Goal: Task Accomplishment & Management: Use online tool/utility

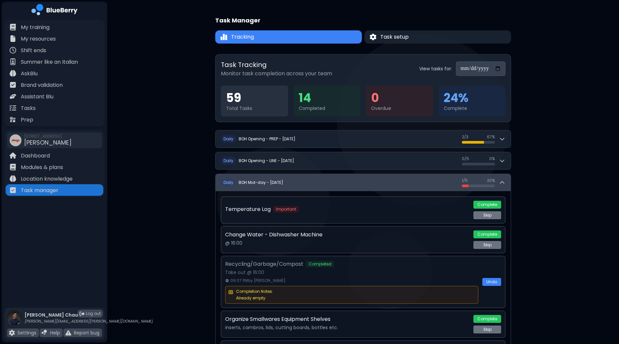
click at [504, 182] on icon at bounding box center [502, 182] width 7 height 7
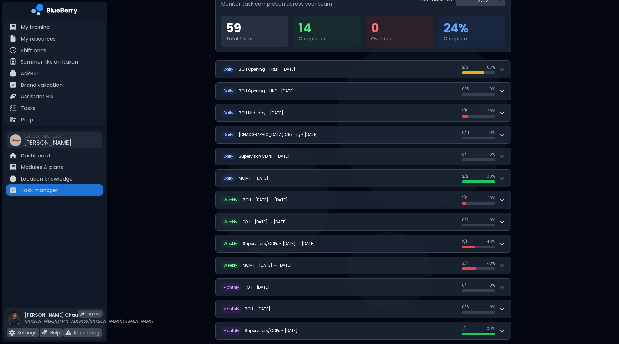
scroll to position [82, 0]
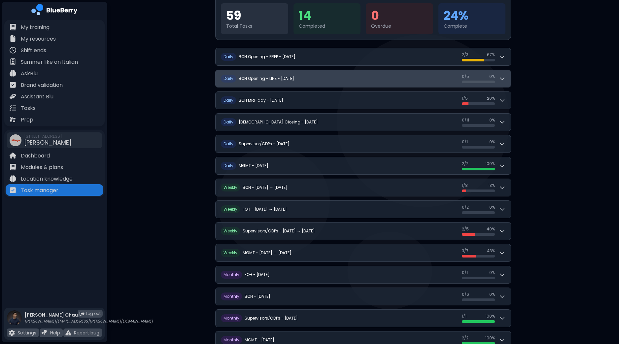
click at [506, 79] on button "D aily BOH Opening - LINE - [DATE] 0 / 5 0 / 5 0 %" at bounding box center [363, 78] width 295 height 17
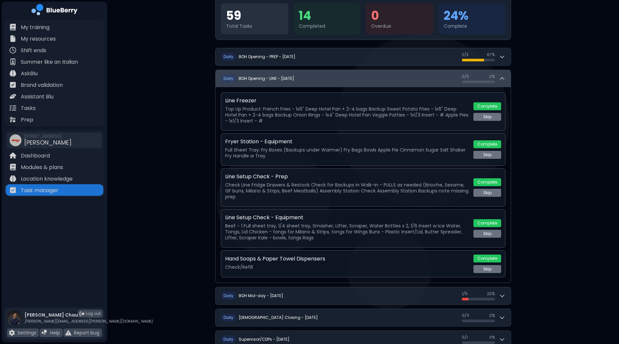
click at [506, 79] on button "D aily BOH Opening - LINE - [DATE] 0 / 5 0 / 5 0 %" at bounding box center [363, 78] width 295 height 17
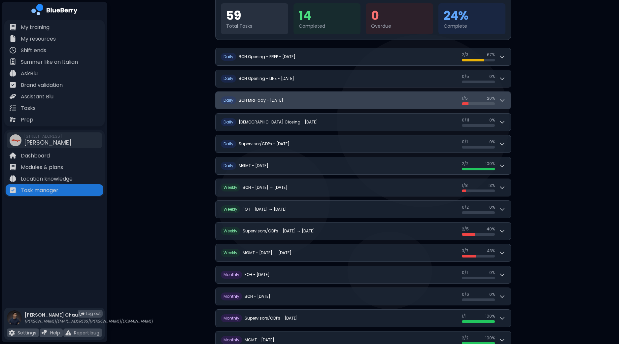
click at [502, 100] on icon at bounding box center [502, 100] width 7 height 7
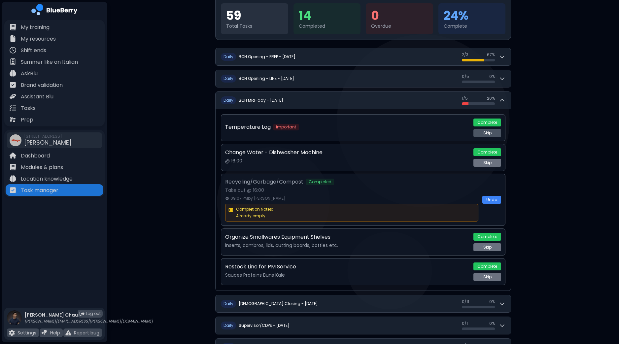
click at [492, 121] on button "Complete" at bounding box center [487, 123] width 28 height 8
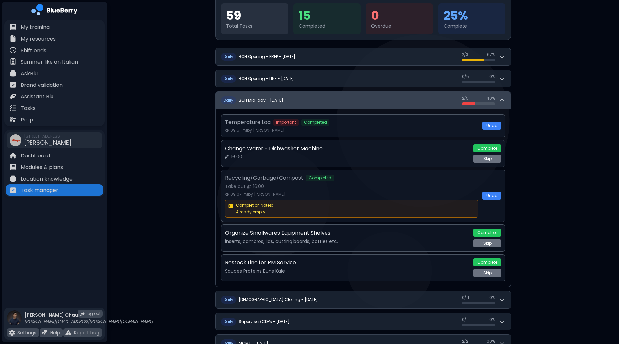
click at [505, 103] on icon at bounding box center [502, 100] width 7 height 7
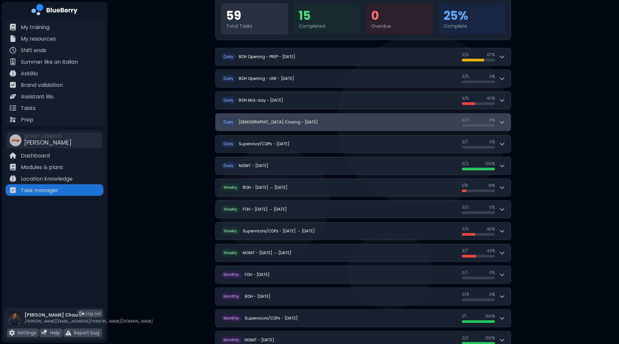
click at [504, 121] on icon at bounding box center [502, 122] width 4 height 2
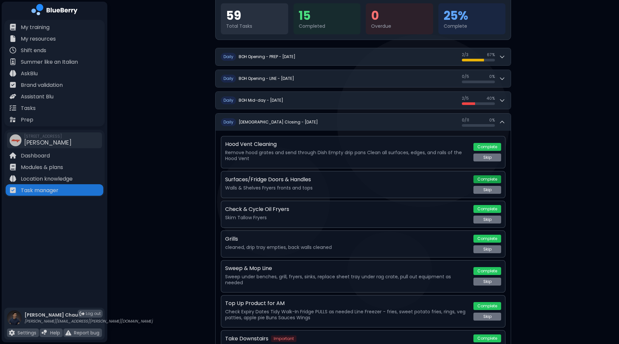
click at [490, 178] on button "Complete" at bounding box center [487, 179] width 28 height 8
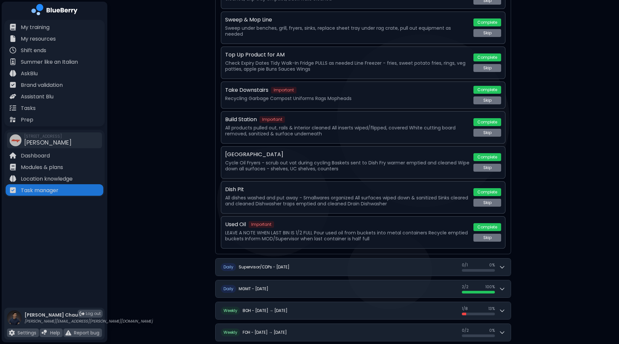
scroll to position [330, 0]
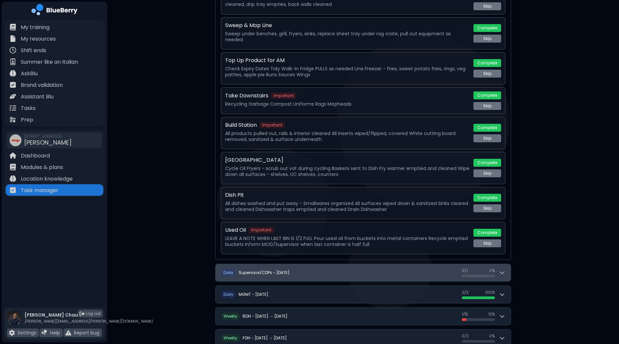
click at [501, 269] on icon at bounding box center [502, 272] width 7 height 7
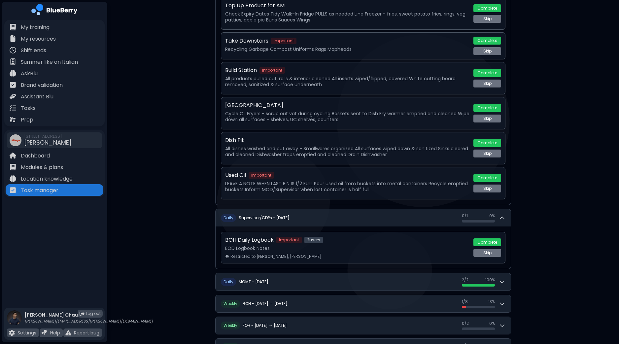
scroll to position [413, 0]
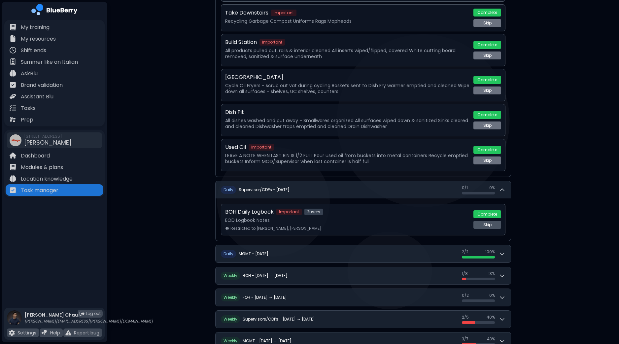
click at [496, 210] on button "Complete" at bounding box center [487, 214] width 28 height 8
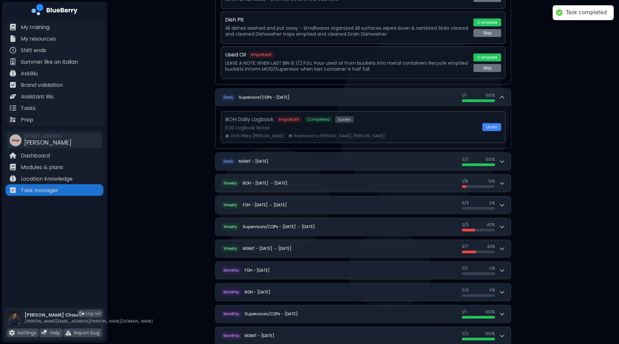
scroll to position [513, 0]
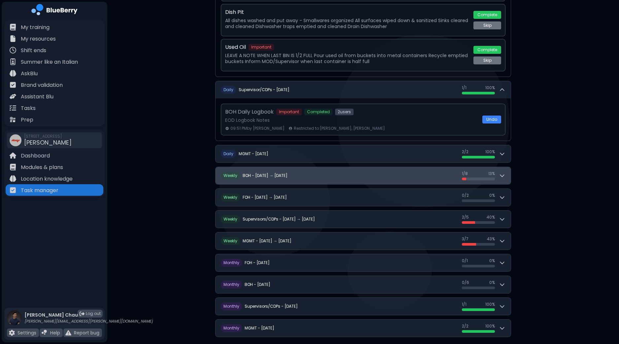
click at [509, 172] on button "W eekly BOH - [DATE] → [DATE] 1 / 8 1 / 8 13 %" at bounding box center [363, 175] width 295 height 17
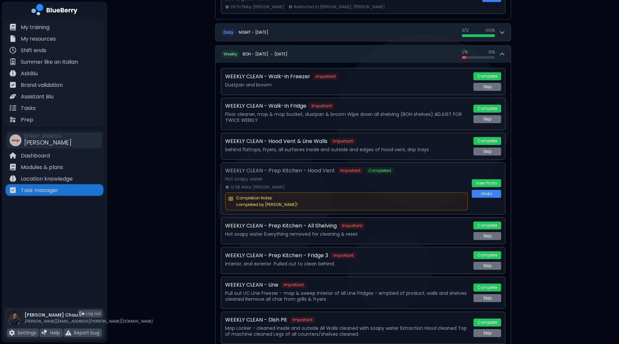
scroll to position [636, 0]
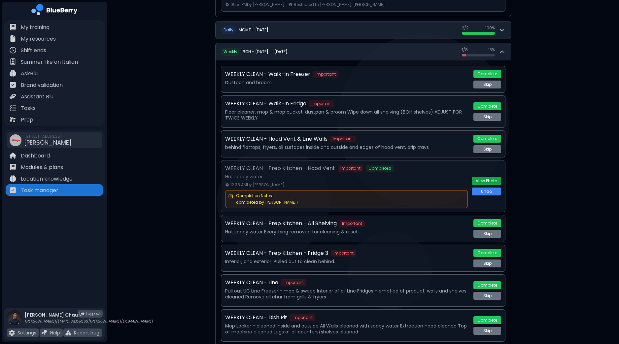
click at [496, 177] on button "View Photo" at bounding box center [486, 181] width 29 height 8
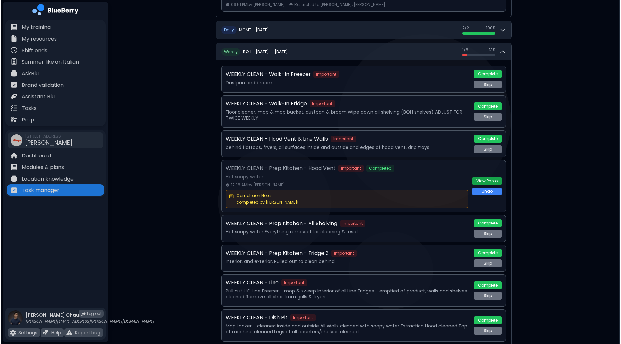
scroll to position [0, 0]
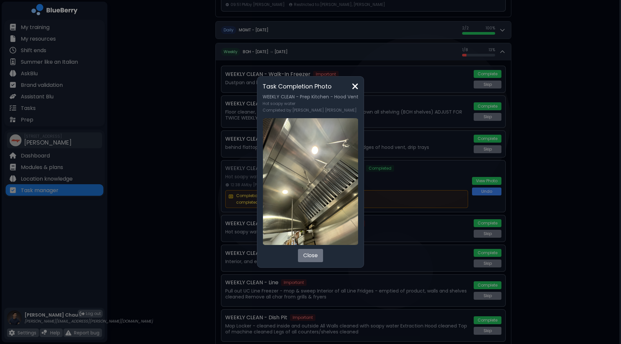
click at [352, 88] on img at bounding box center [355, 86] width 7 height 9
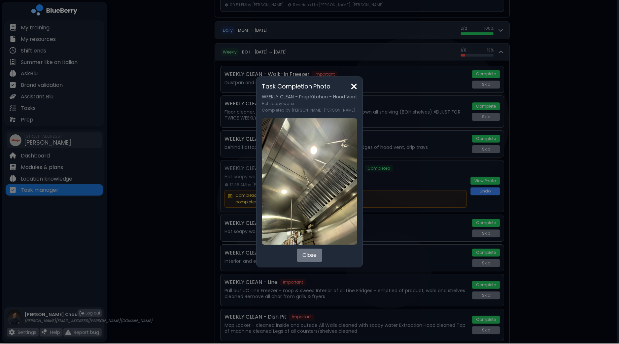
scroll to position [636, 0]
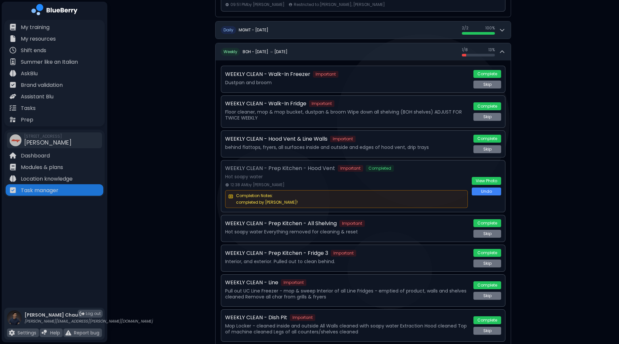
click at [493, 177] on button "View Photo" at bounding box center [486, 181] width 29 height 8
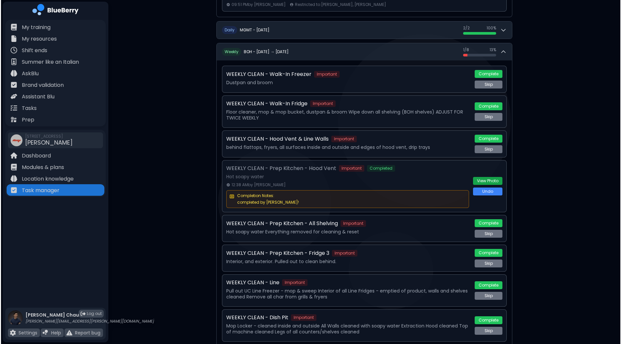
scroll to position [0, 0]
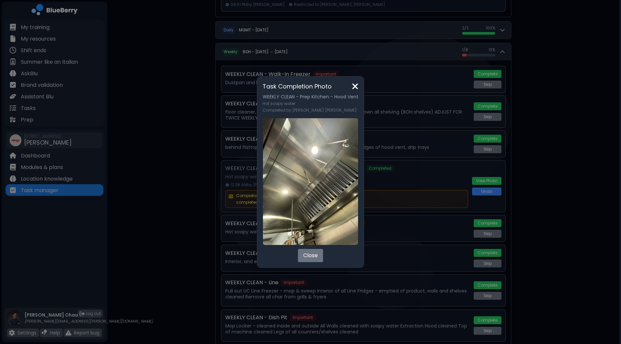
click at [353, 87] on img at bounding box center [355, 86] width 7 height 9
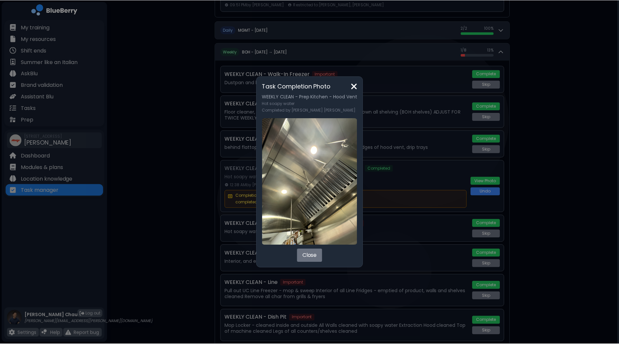
scroll to position [636, 0]
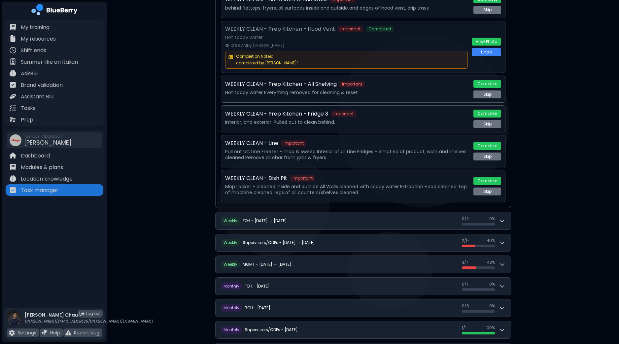
scroll to position [798, 0]
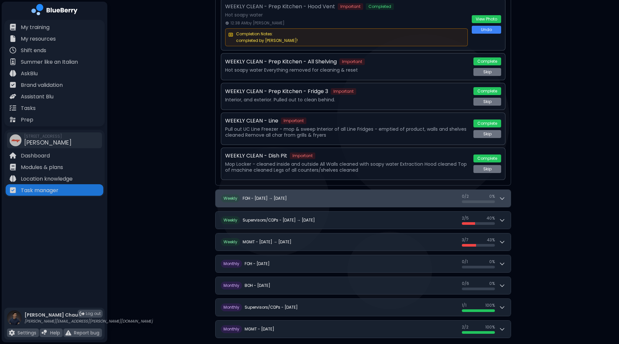
click at [269, 194] on div "W eekly FOH - [DATE] → [DATE]" at bounding box center [254, 198] width 66 height 8
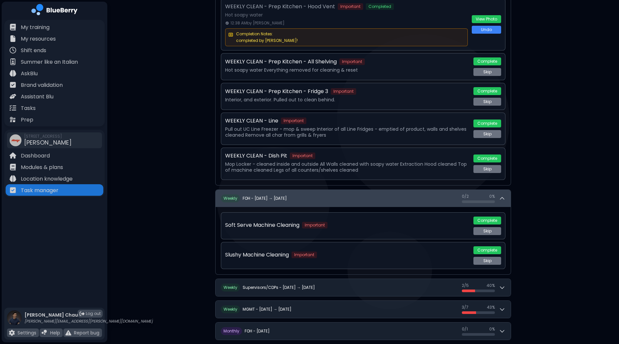
click at [269, 194] on div "W eekly FOH - [DATE] → [DATE]" at bounding box center [254, 198] width 66 height 8
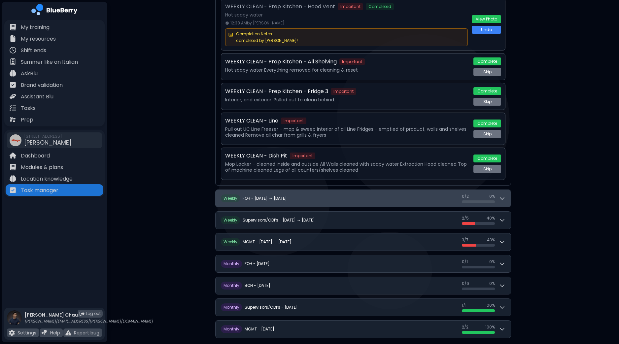
click at [269, 194] on div "W eekly FOH - [DATE] → [DATE]" at bounding box center [254, 198] width 66 height 8
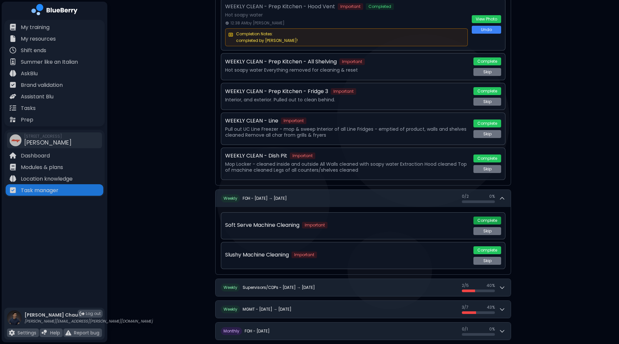
click at [489, 217] on button "Complete" at bounding box center [487, 221] width 28 height 8
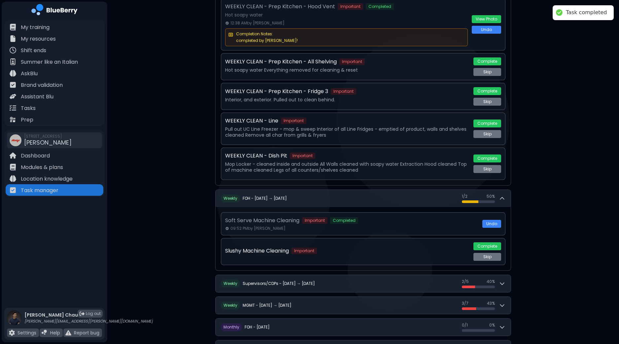
click at [489, 242] on button "Complete" at bounding box center [487, 246] width 28 height 8
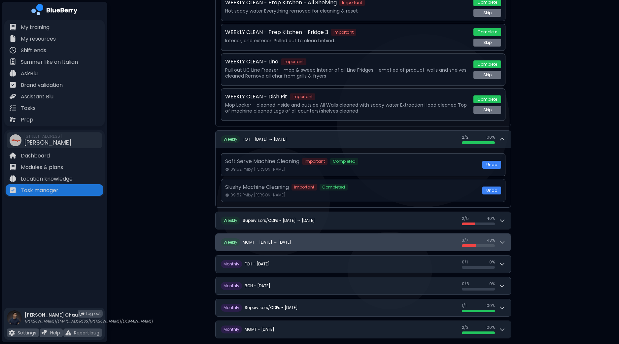
click at [506, 234] on button "W eekly MGMT - [DATE] → [DATE] 3 / 7 3 / 7 43 %" at bounding box center [363, 242] width 295 height 17
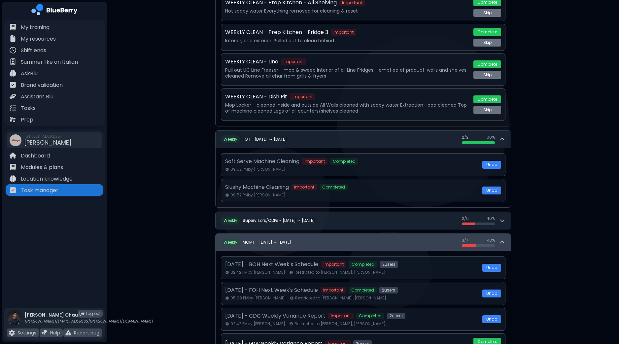
click at [506, 234] on button "W eekly MGMT - [DATE] → [DATE] 3 / 7 3 / 7 43 %" at bounding box center [363, 242] width 295 height 17
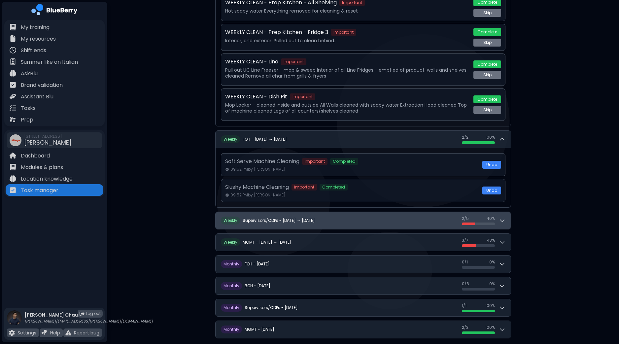
click at [509, 216] on button "W eekly Supervisors/CDPs - [DATE] → [DATE] 2 / 5 2 / 5 40 %" at bounding box center [363, 220] width 295 height 17
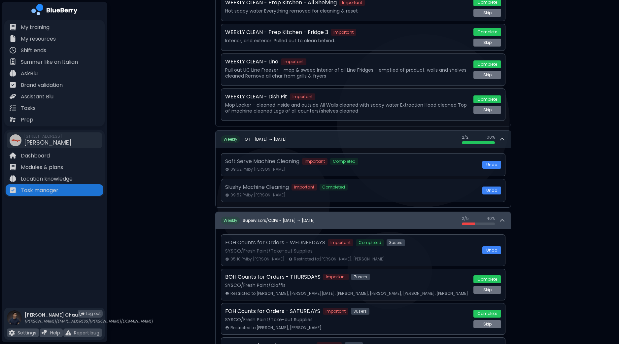
click at [509, 216] on button "W eekly Supervisors/CDPs - [DATE] → [DATE] 2 / 5 2 / 5 40 %" at bounding box center [363, 220] width 295 height 17
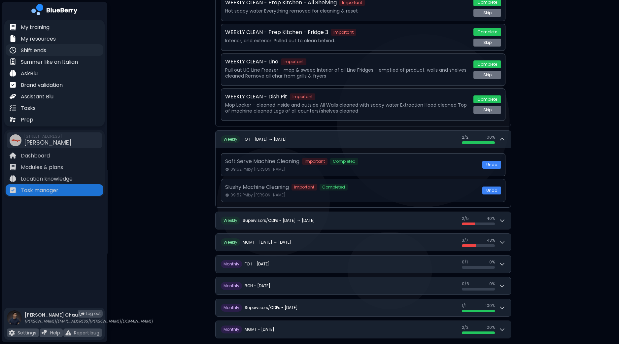
click at [46, 51] on p "Shift ends" at bounding box center [33, 51] width 25 height 8
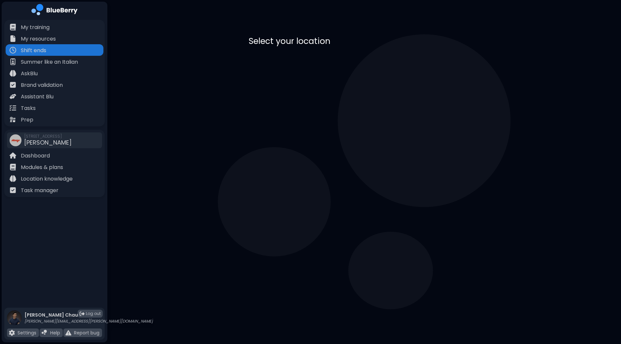
click at [329, 65] on p "[PERSON_NAME]" at bounding box center [307, 65] width 45 height 8
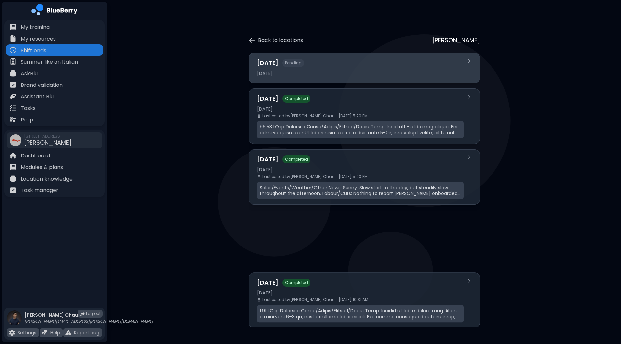
click at [325, 72] on div "[DATE]" at bounding box center [360, 73] width 207 height 6
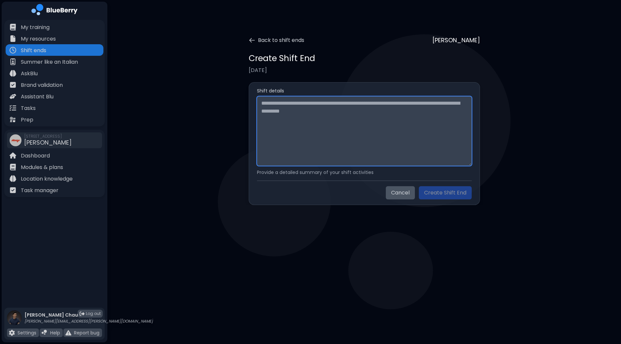
click at [315, 129] on textarea at bounding box center [364, 130] width 215 height 69
paste textarea "**********"
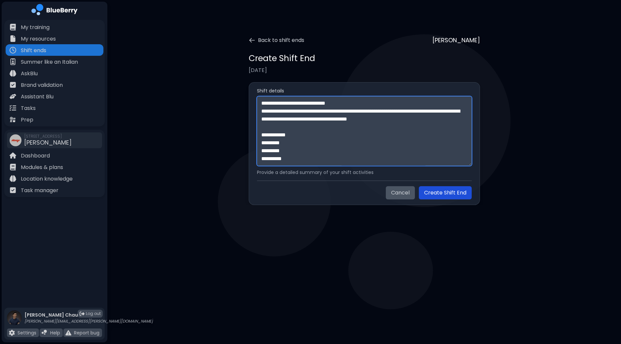
scroll to position [171, 0]
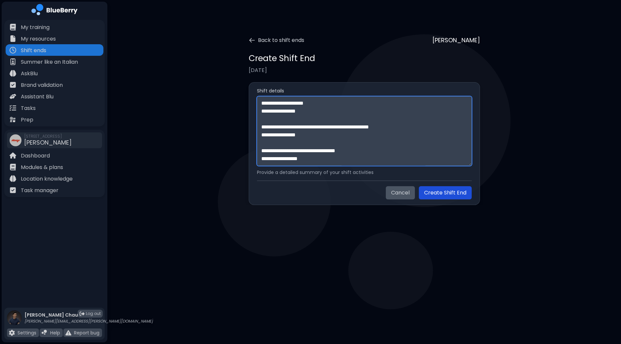
type textarea "**********"
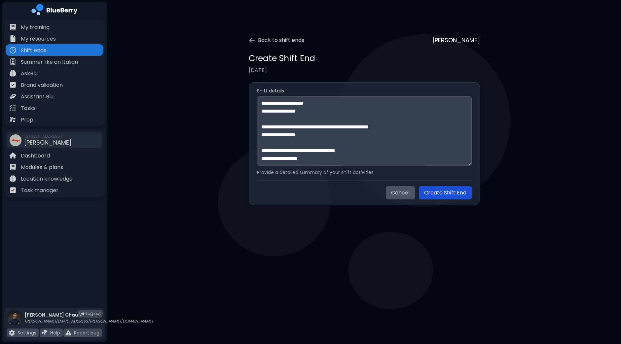
click at [439, 195] on button "Create Shift End" at bounding box center [445, 192] width 53 height 13
